Goal: Find specific page/section: Find specific page/section

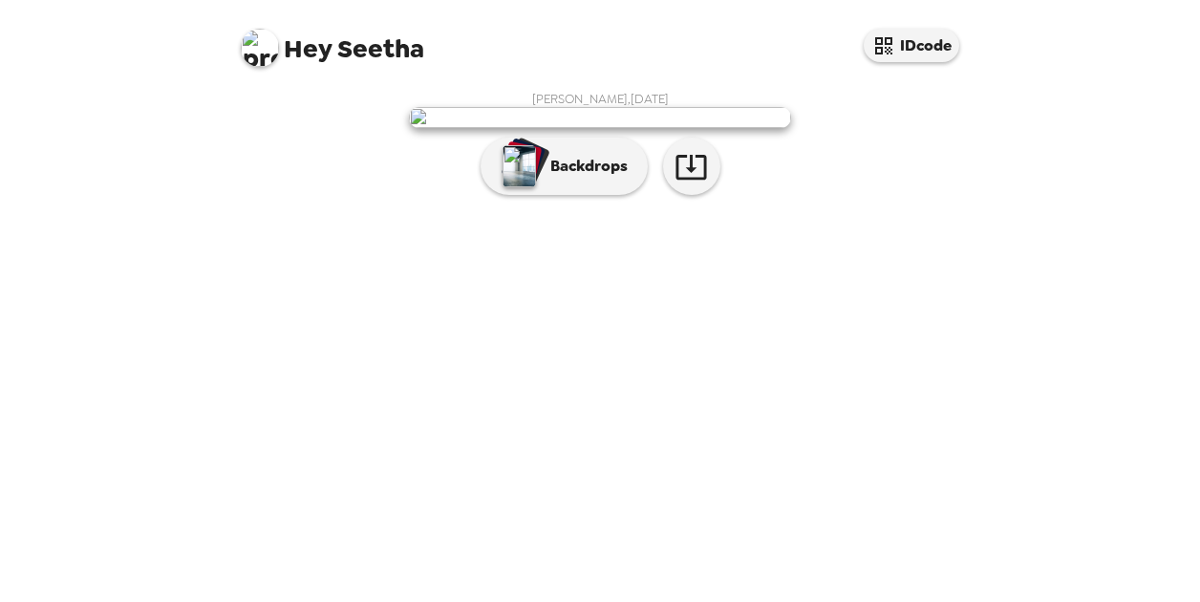
scroll to position [88, 0]
click at [733, 128] on img at bounding box center [600, 117] width 382 height 21
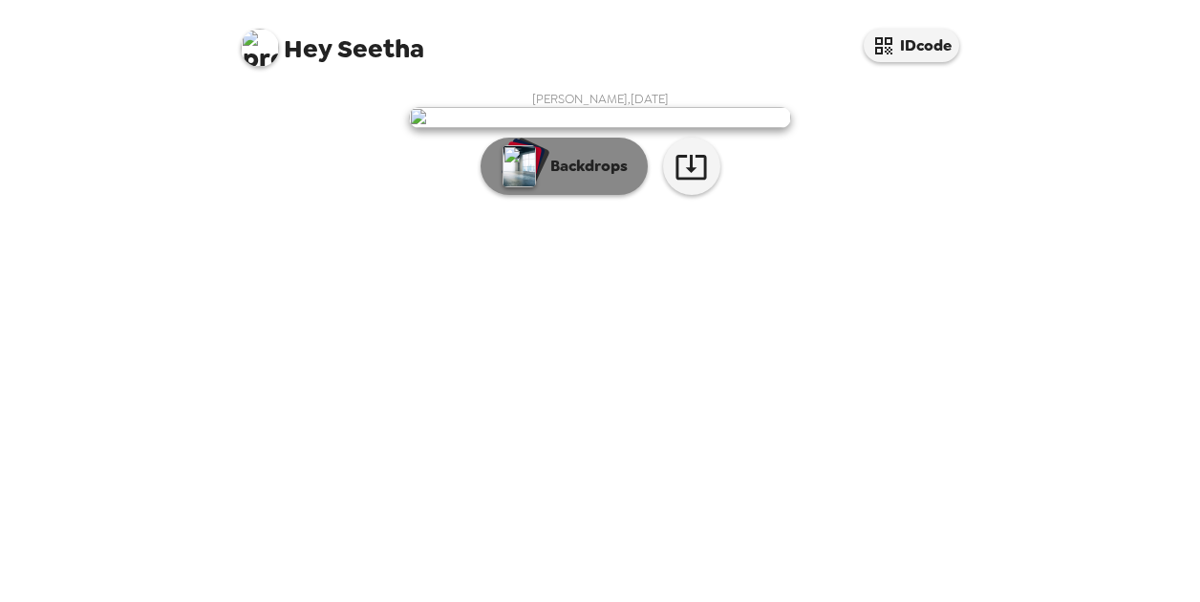
click at [564, 178] on p "Backdrops" at bounding box center [584, 166] width 87 height 23
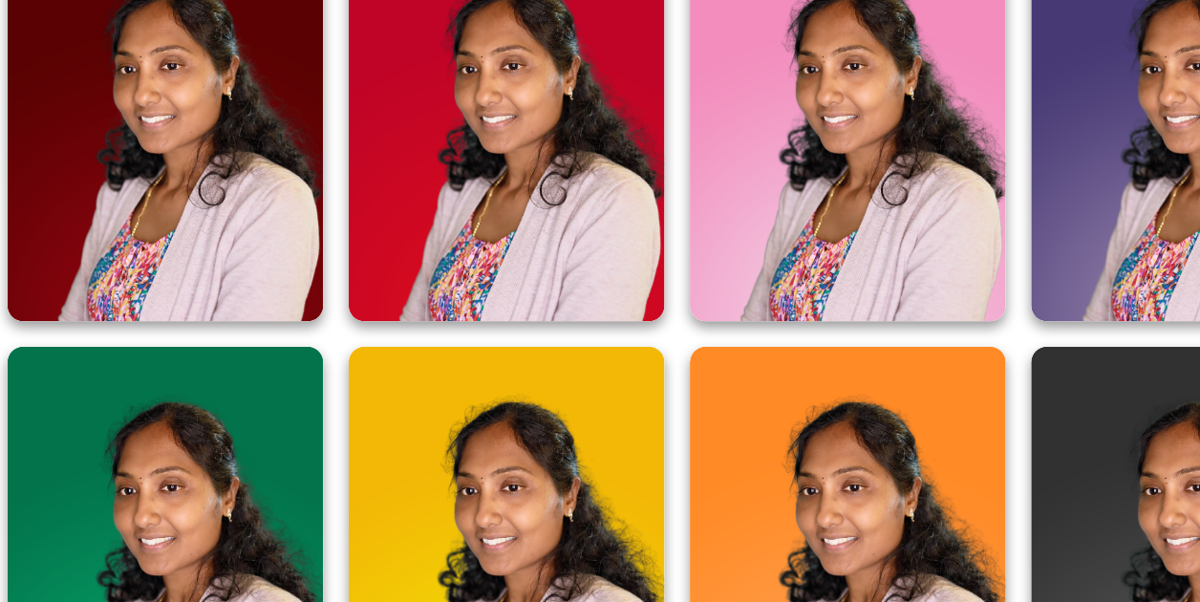
scroll to position [2, 0]
